Goal: Use online tool/utility: Utilize a website feature to perform a specific function

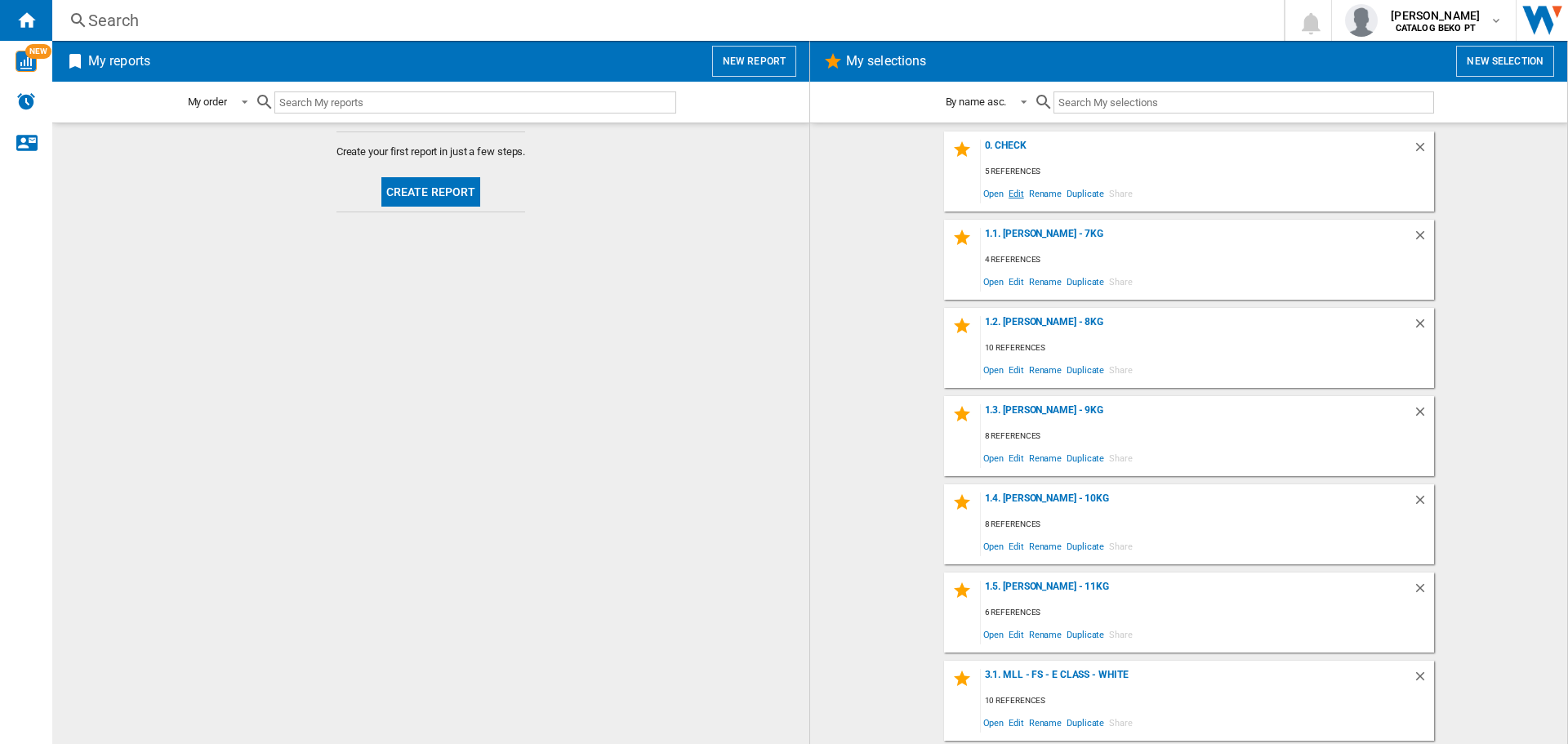
click at [1013, 193] on span "Edit" at bounding box center [1016, 193] width 20 height 22
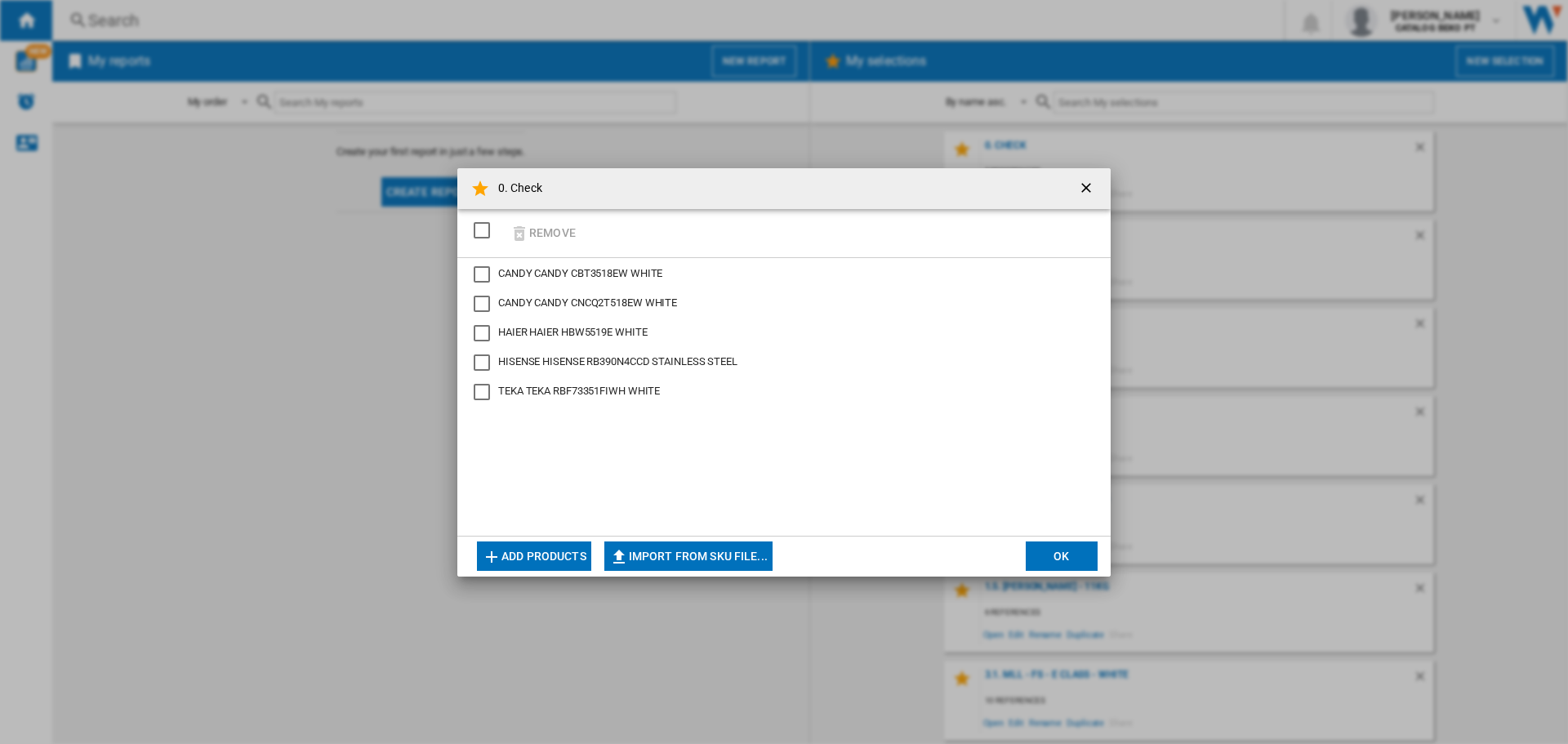
click at [554, 552] on button "Add products" at bounding box center [534, 556] width 114 height 29
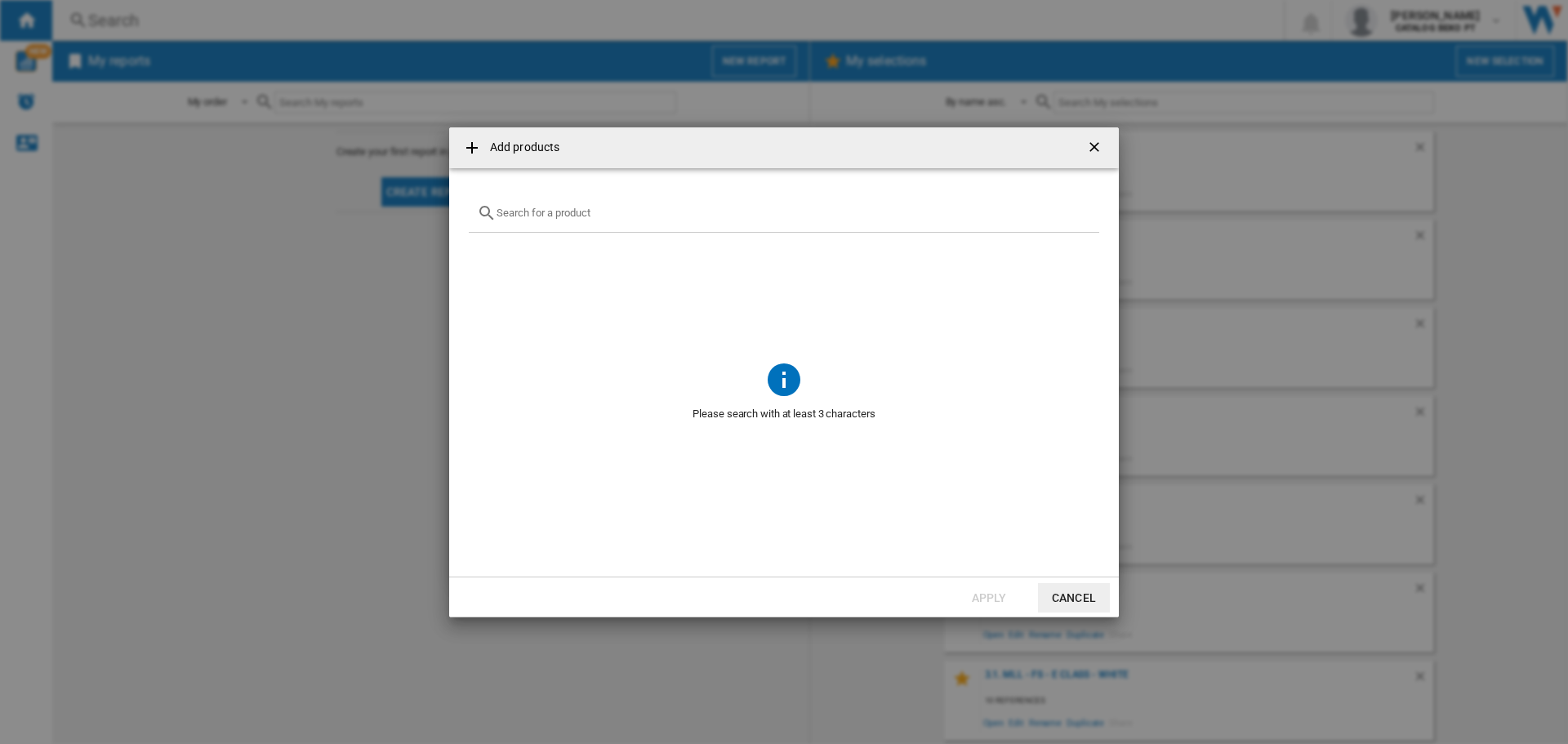
click at [556, 204] on div at bounding box center [784, 214] width 631 height 39
click at [554, 214] on input "text" at bounding box center [794, 213] width 594 height 12
paste input "AR12TXHQBWK"
type input "AR12TXHQBWK"
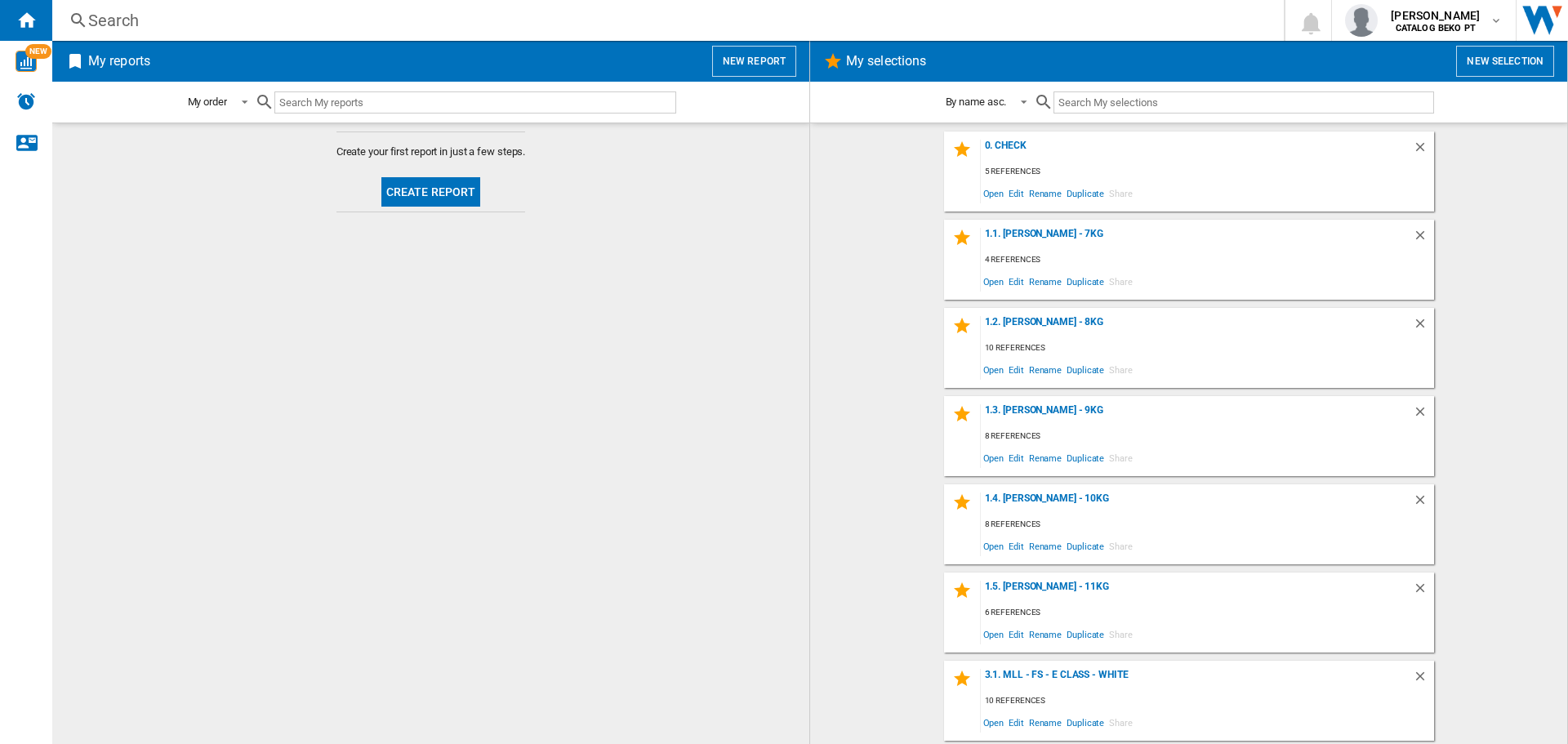
click at [453, 194] on button "Create report" at bounding box center [431, 192] width 99 height 29
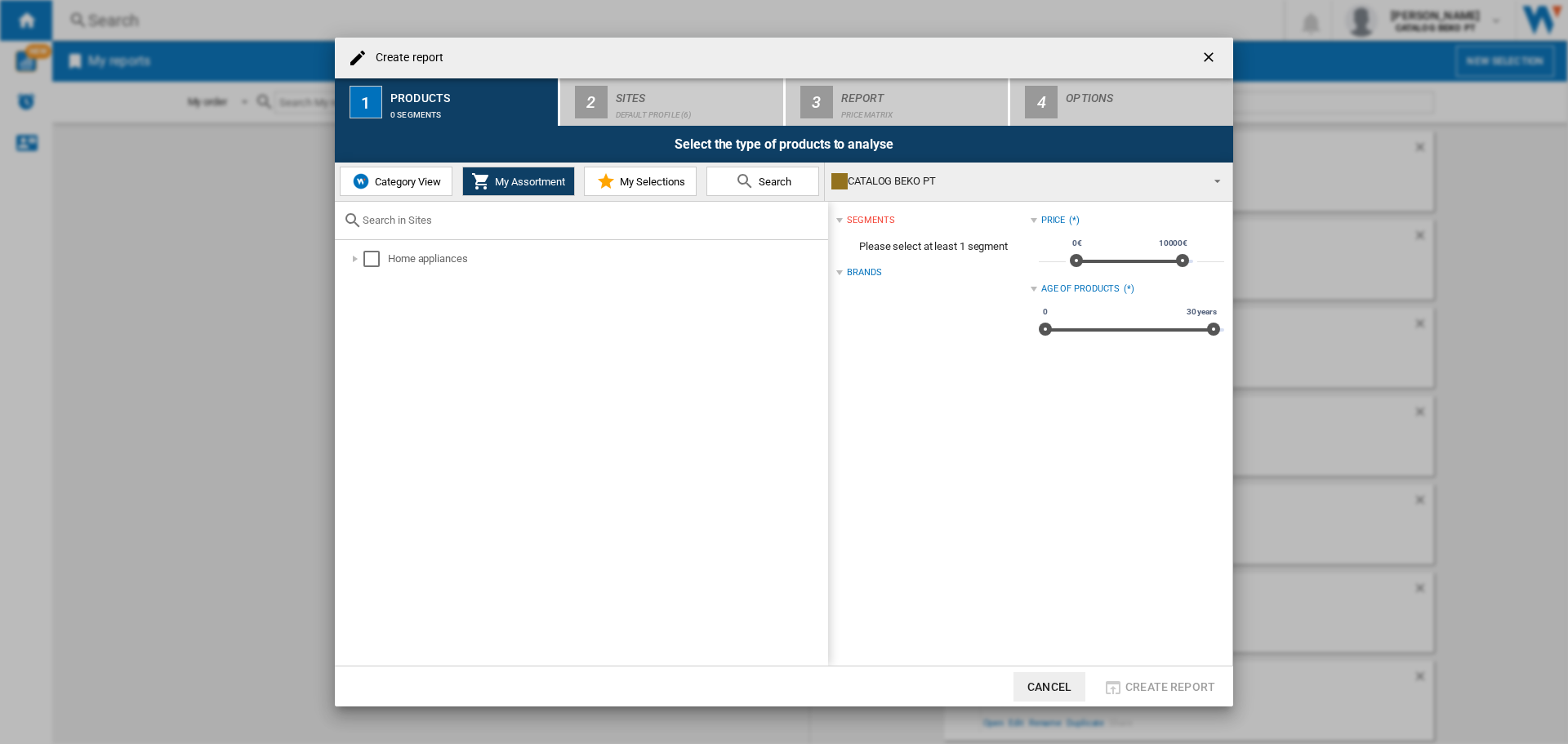
click at [396, 183] on span "Category View" at bounding box center [406, 182] width 70 height 12
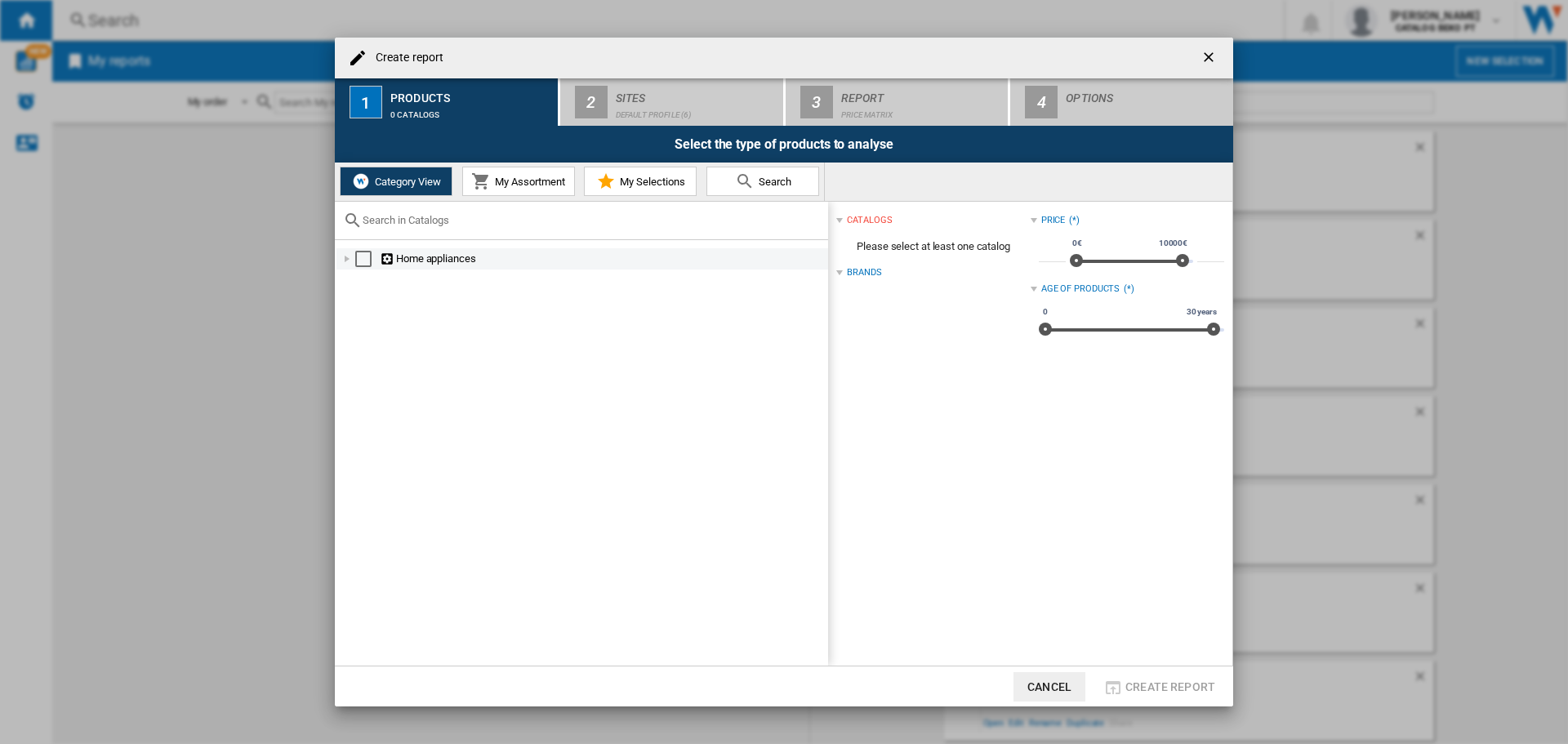
click at [349, 258] on div at bounding box center [346, 259] width 17 height 17
